Goal: Task Accomplishment & Management: Manage account settings

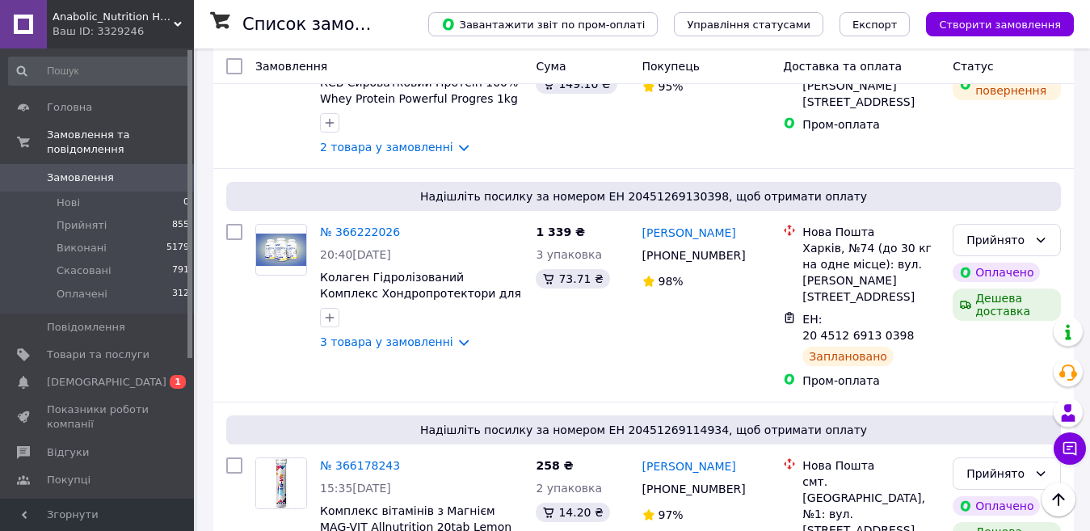
scroll to position [494, 0]
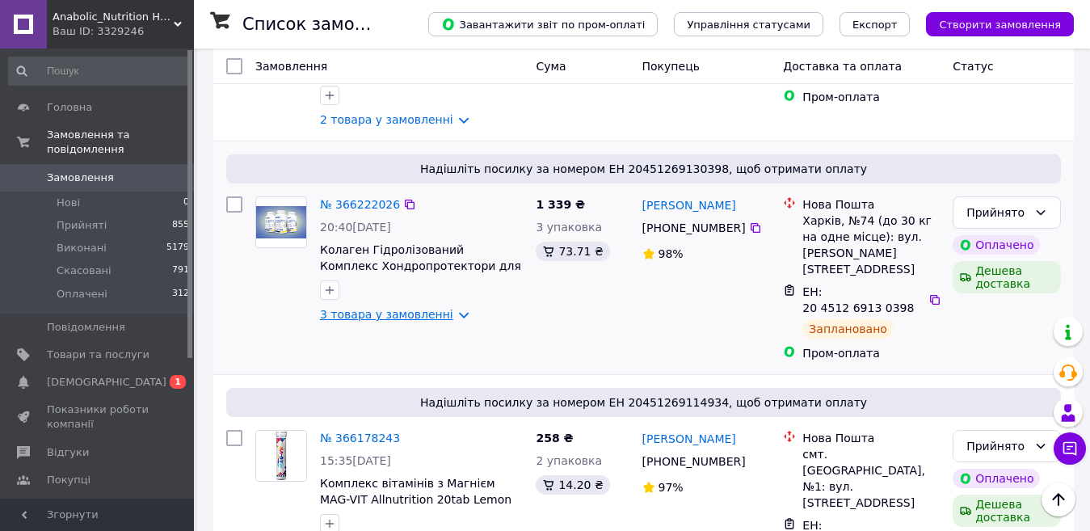
click at [348, 319] on link "3 товара у замовленні" at bounding box center [386, 314] width 133 height 13
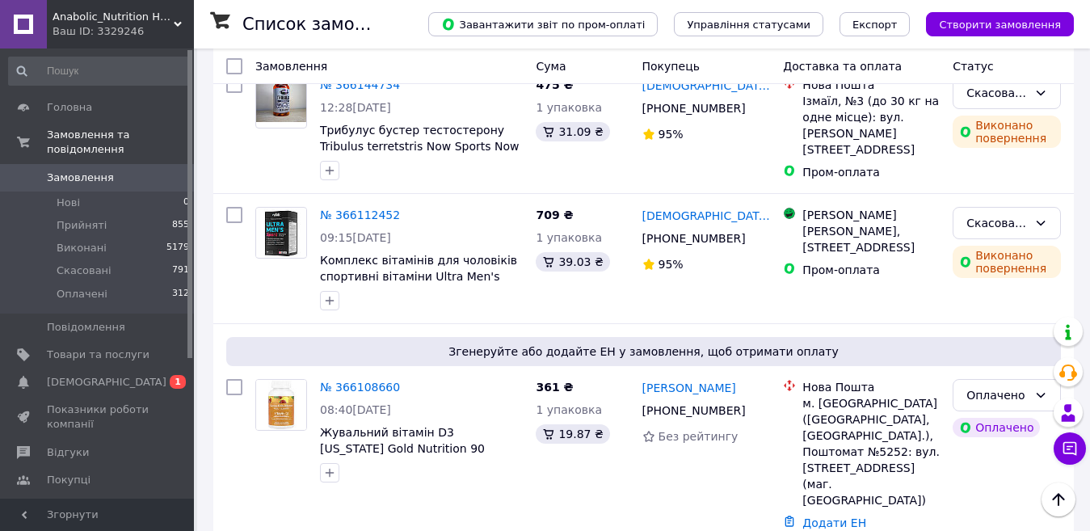
scroll to position [1494, 0]
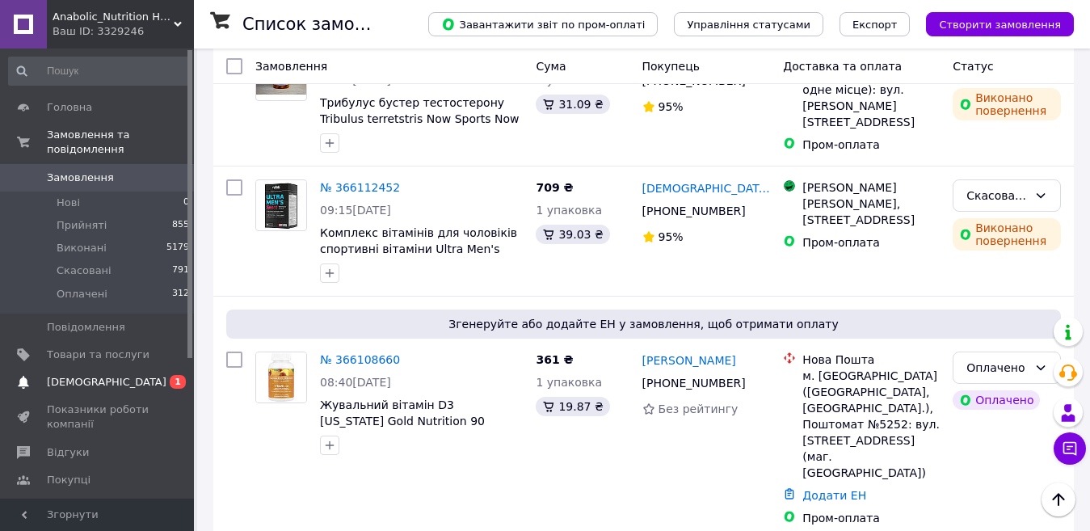
click at [179, 375] on span "1" at bounding box center [178, 382] width 16 height 14
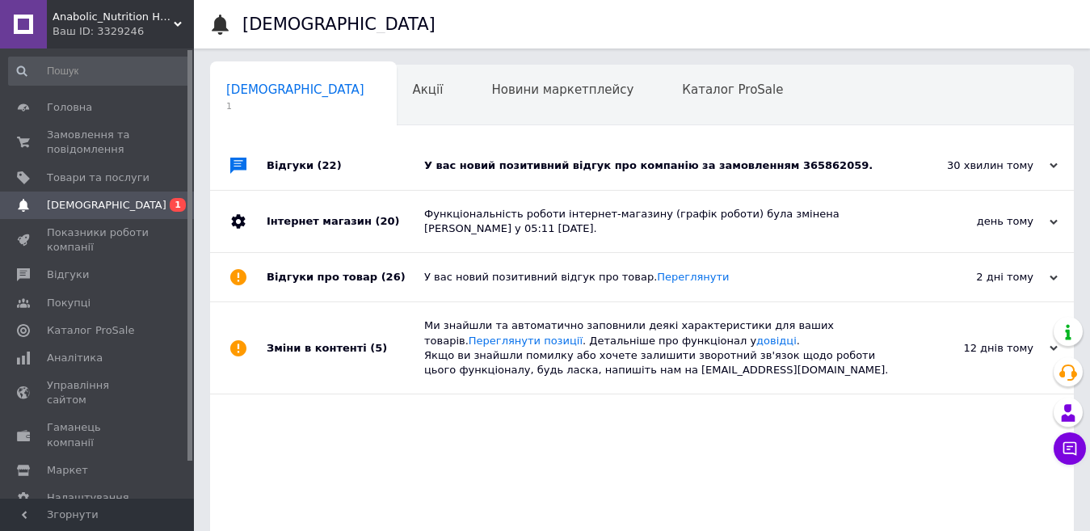
click at [549, 173] on div "У вас новий позитивний відгук про компанію за замовленням 365862059." at bounding box center [660, 165] width 472 height 15
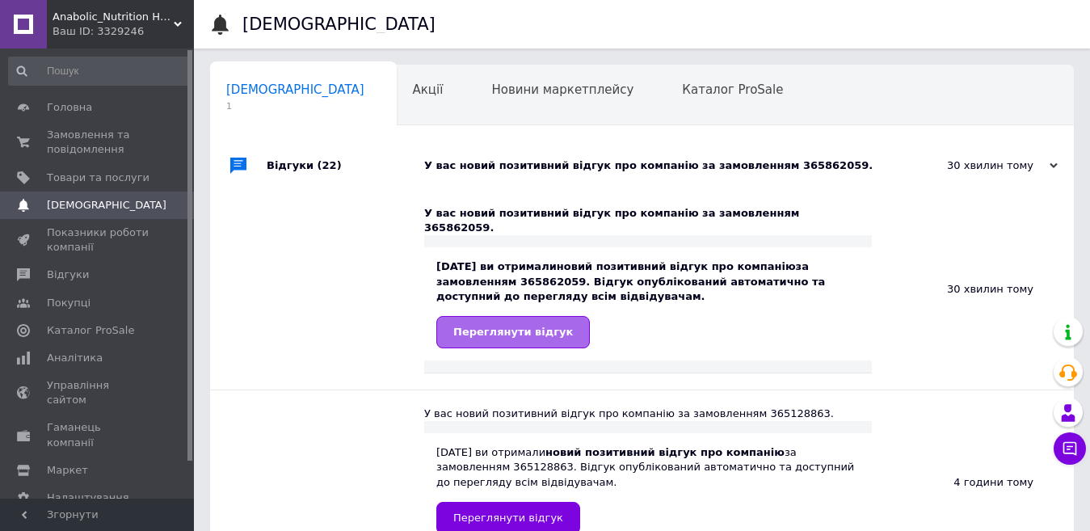
click at [468, 326] on span "Переглянути відгук" at bounding box center [513, 332] width 120 height 12
click at [76, 176] on span "Товари та послуги" at bounding box center [98, 177] width 103 height 15
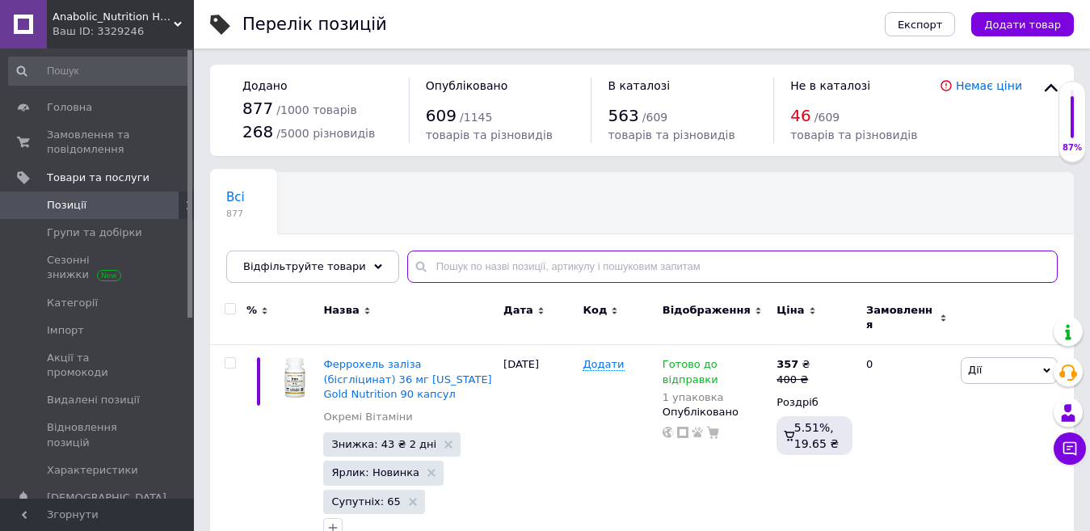
click at [445, 265] on input "text" at bounding box center [732, 266] width 650 height 32
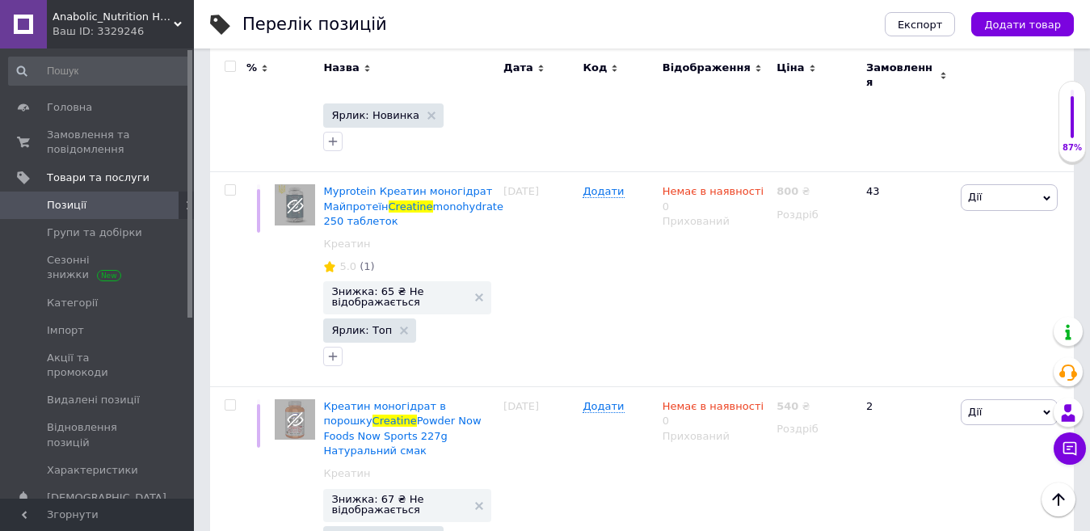
scroll to position [8440, 0]
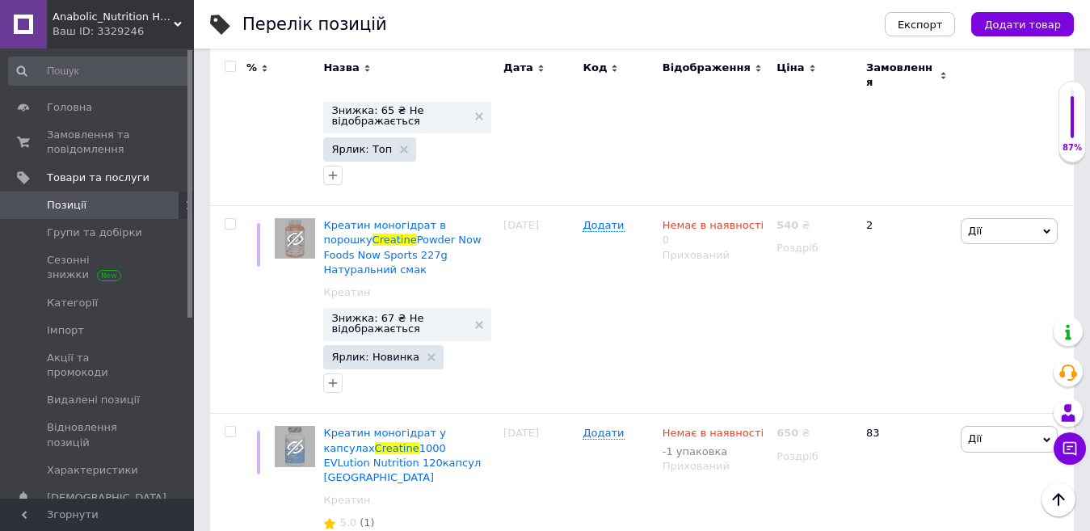
type input "creatine"
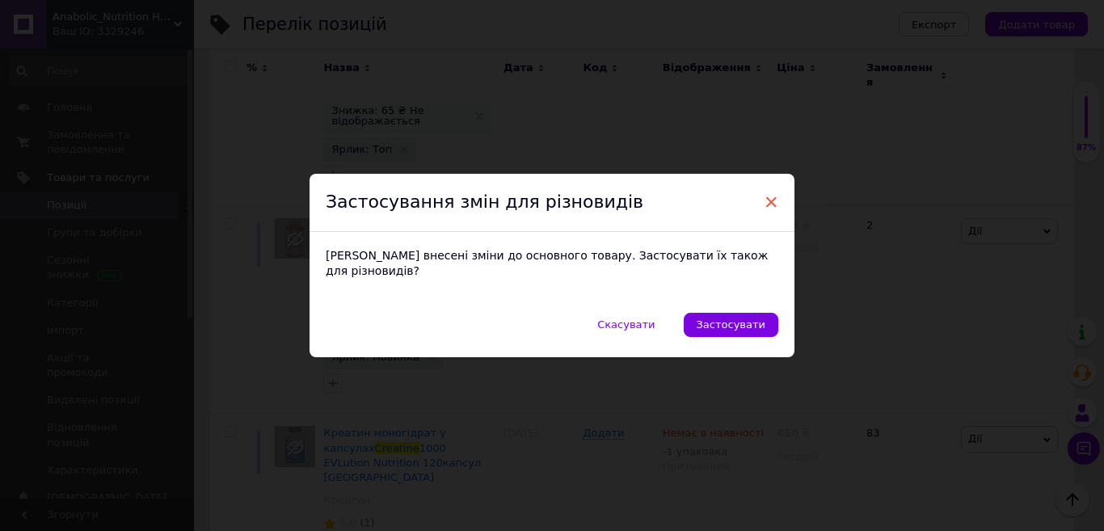
click at [768, 214] on span "×" at bounding box center [771, 201] width 15 height 27
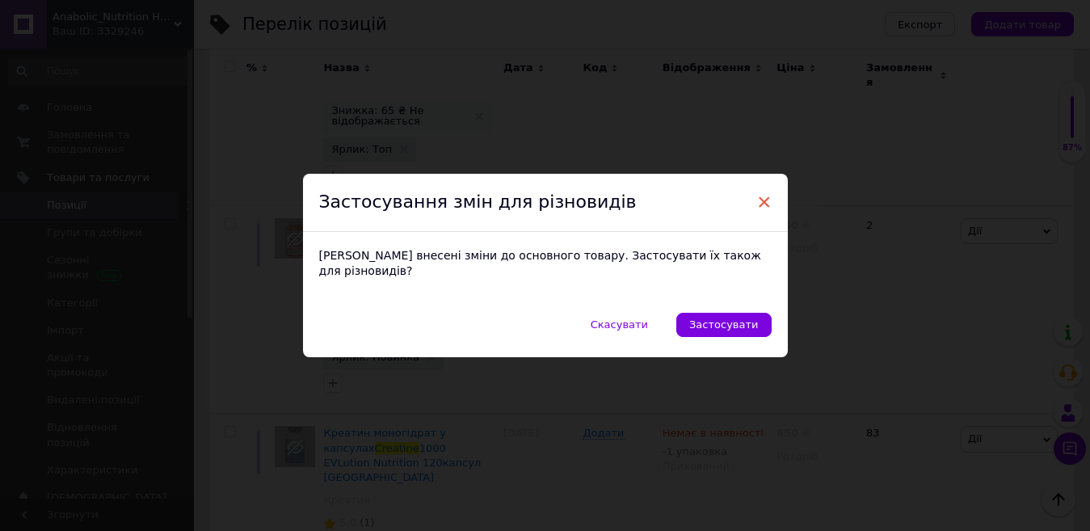
click at [759, 208] on span "×" at bounding box center [764, 201] width 15 height 27
click at [648, 318] on span "Скасувати" at bounding box center [619, 324] width 57 height 12
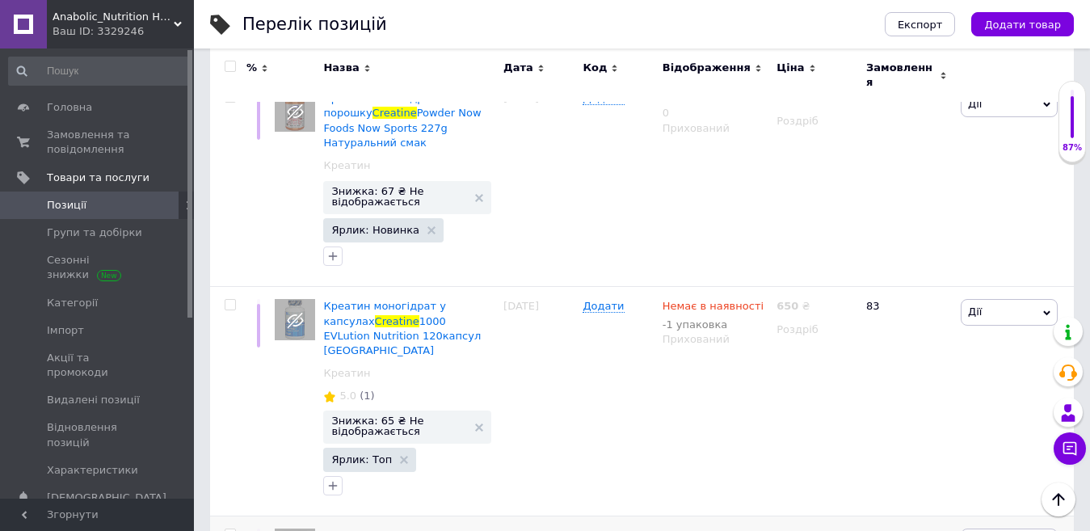
scroll to position [8585, 0]
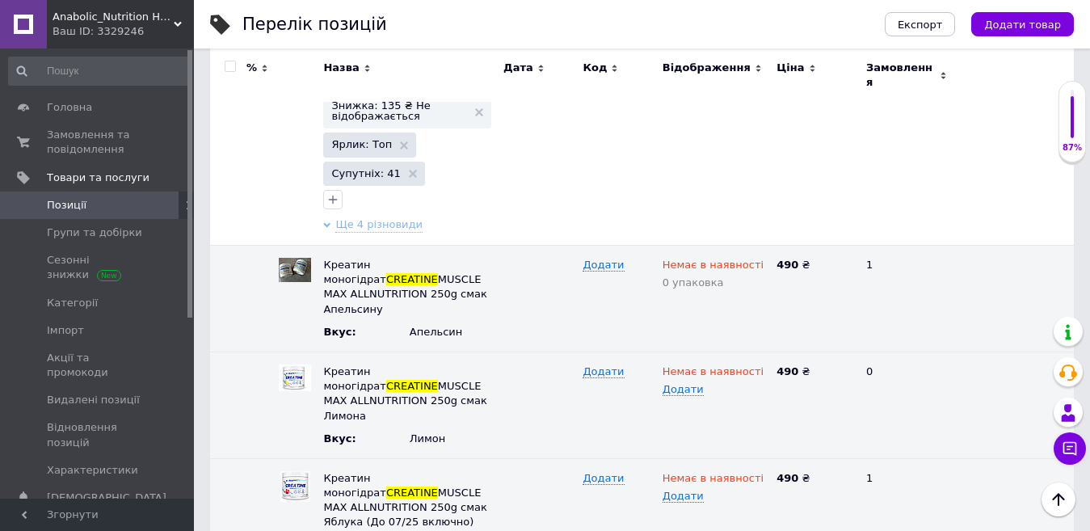
scroll to position [9108, 0]
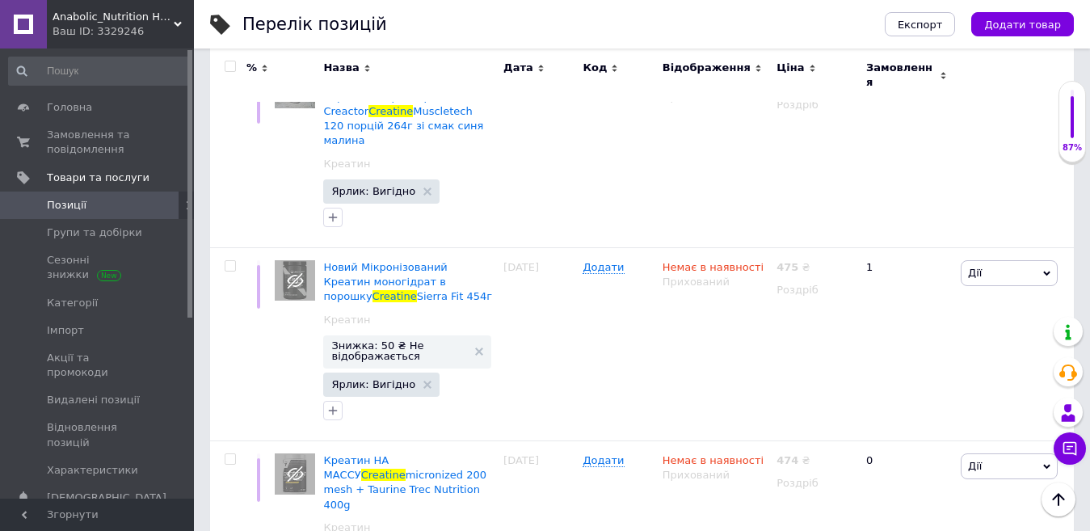
scroll to position [0, 0]
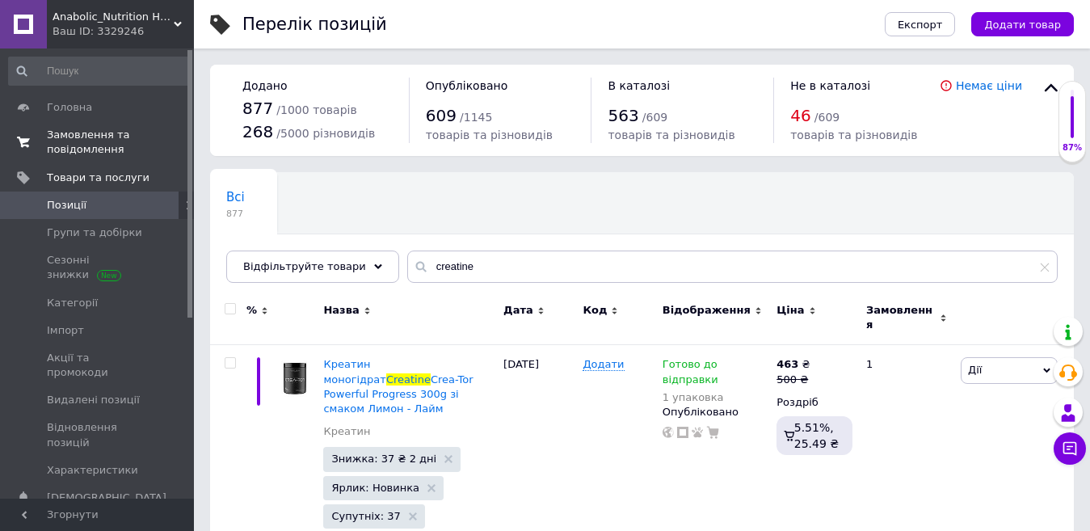
click at [78, 133] on span "Замовлення та повідомлення" at bounding box center [98, 142] width 103 height 29
